Goal: Transaction & Acquisition: Purchase product/service

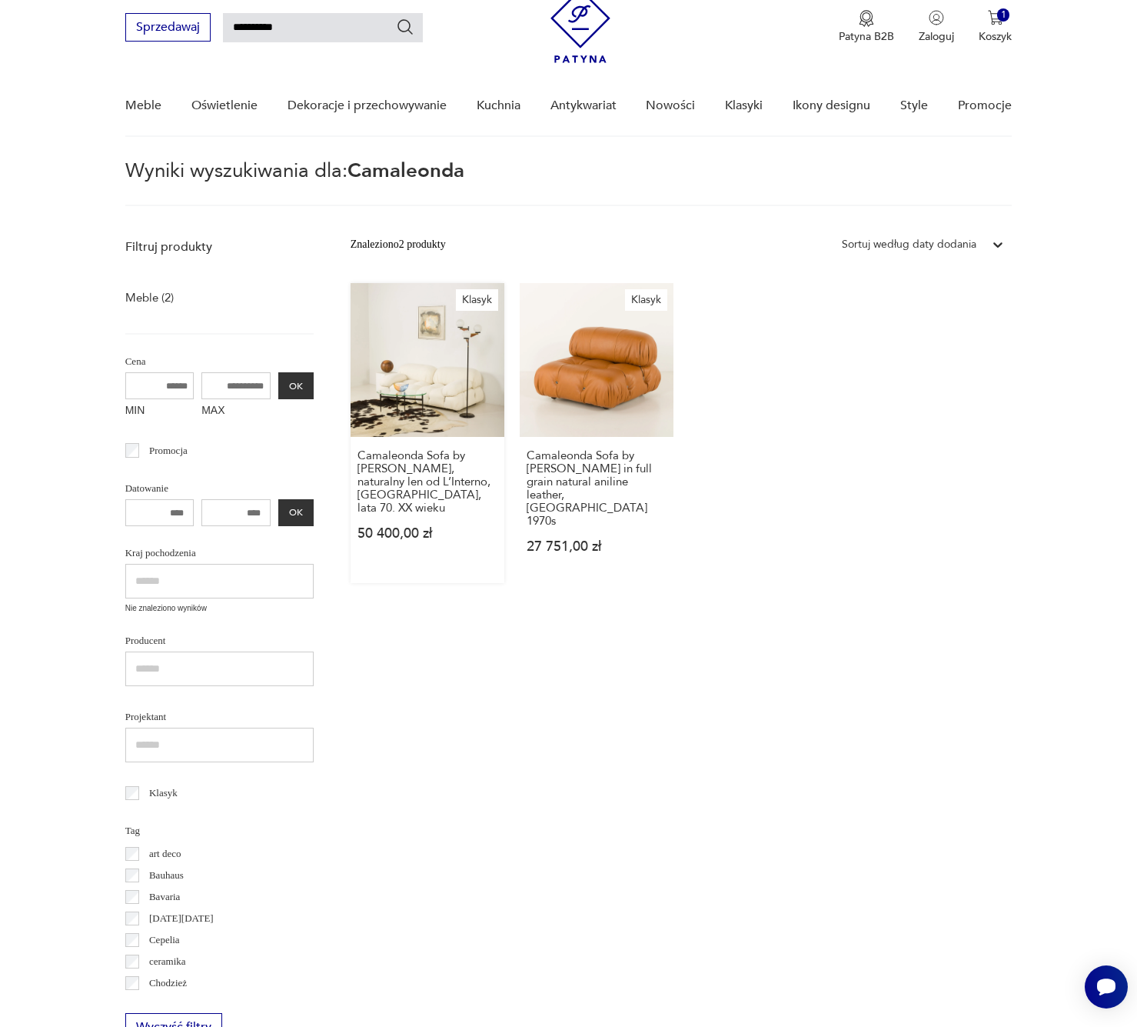
click at [399, 377] on link "Klasyk Camaleonda Sofa by [PERSON_NAME], naturalny len od L’Interno, [GEOGRAPHI…" at bounding box center [428, 433] width 154 height 300
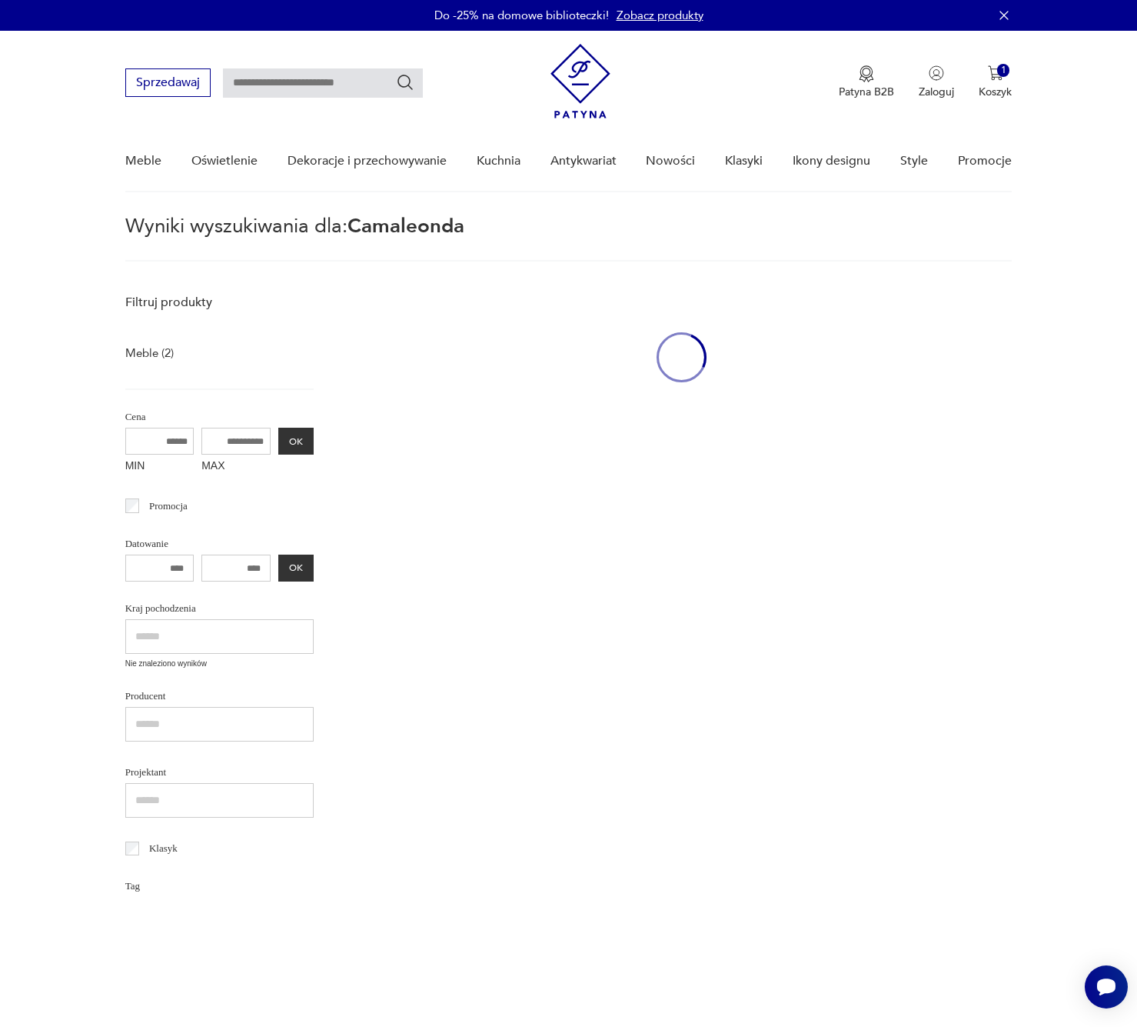
type input "**********"
